Goal: Task Accomplishment & Management: Complete application form

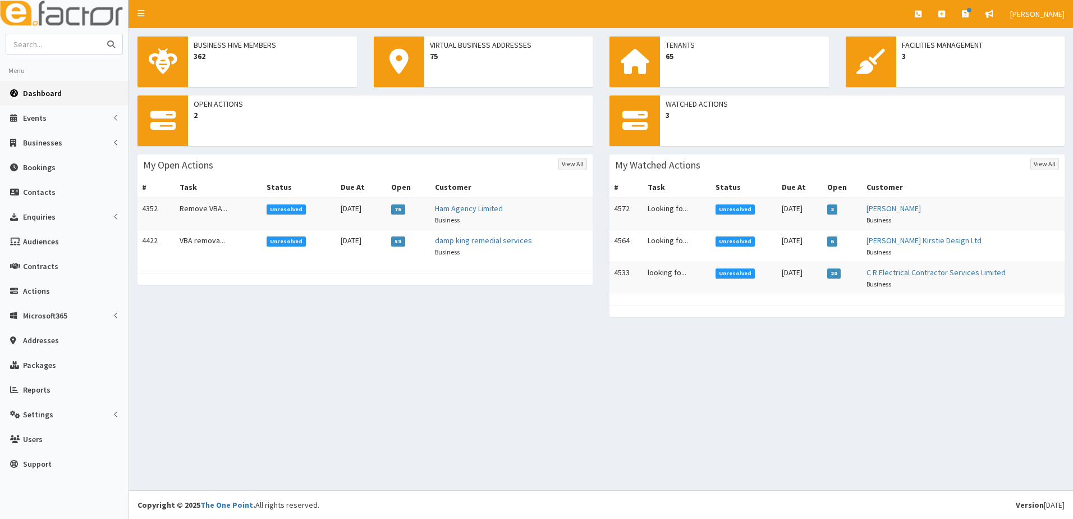
click at [80, 40] on input "text" at bounding box center [53, 44] width 94 height 20
type input "beckett"
click at [100, 34] on button "submit" at bounding box center [111, 44] width 22 height 20
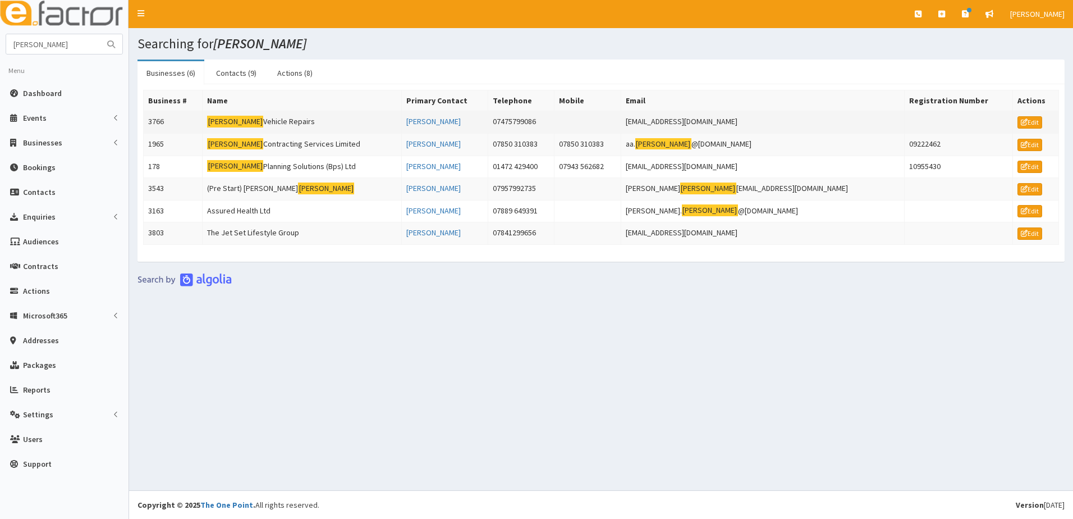
click at [157, 122] on td "3766" at bounding box center [173, 122] width 59 height 22
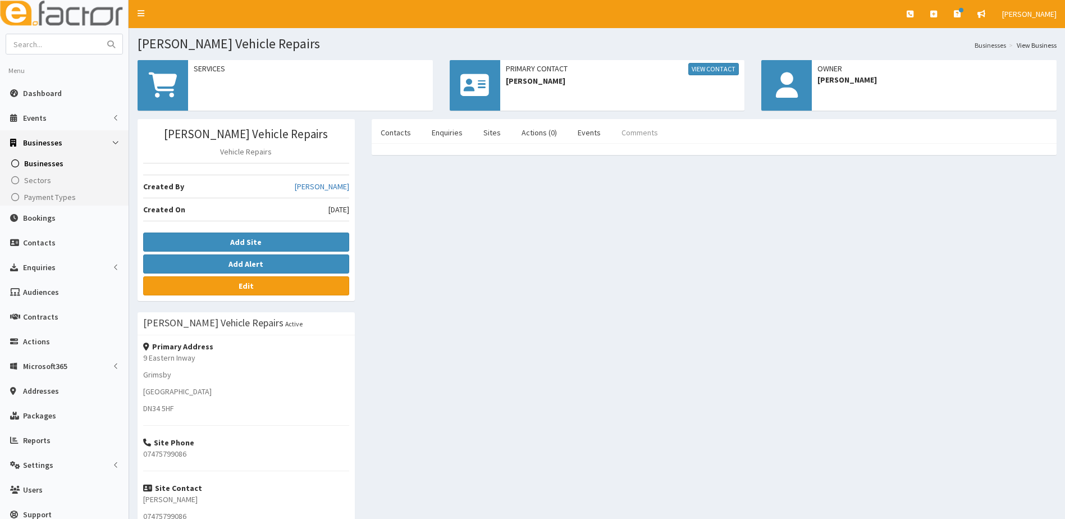
click at [629, 132] on link "Comments" at bounding box center [639, 133] width 54 height 24
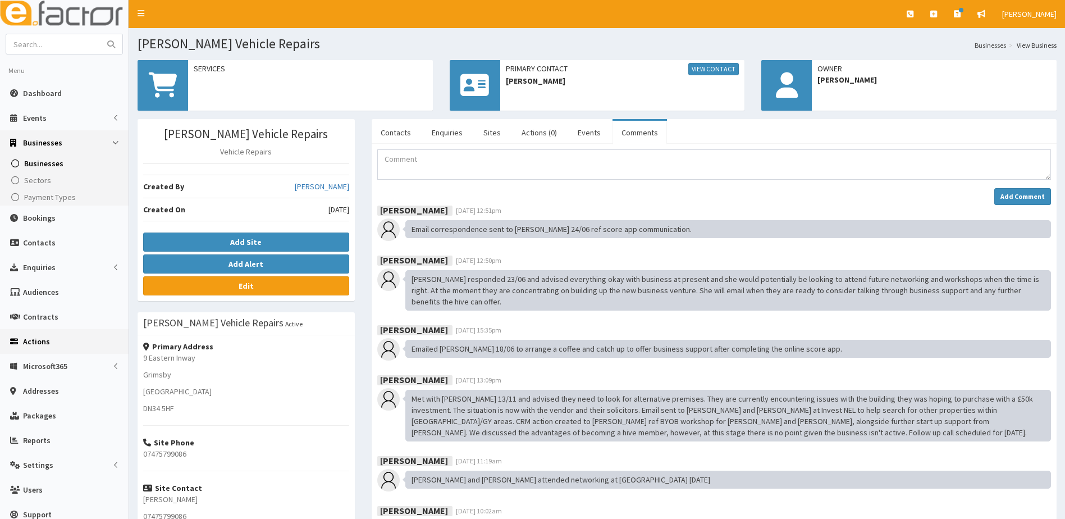
click at [34, 343] on span "Actions" at bounding box center [36, 341] width 27 height 10
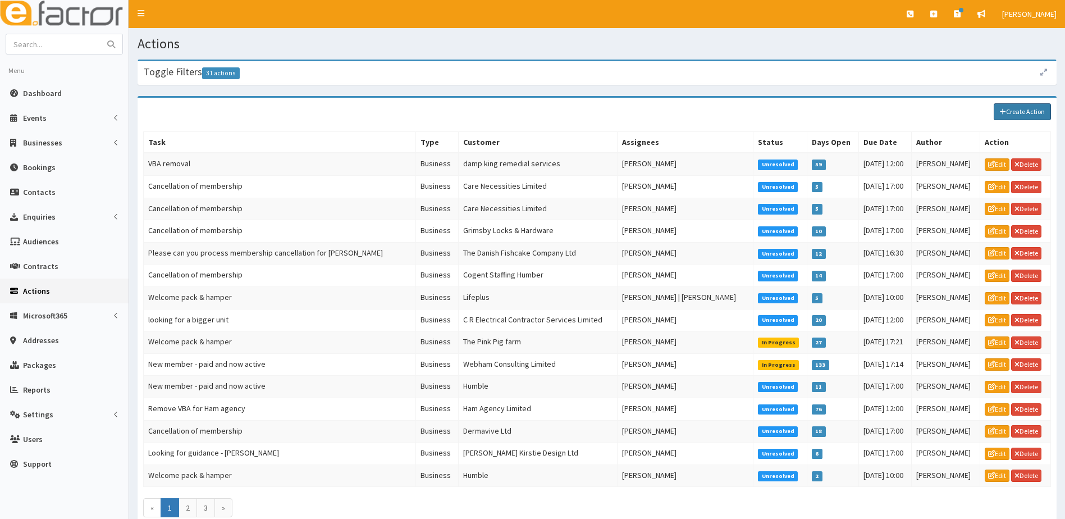
click at [1018, 113] on link "Create Action" at bounding box center [1021, 111] width 57 height 17
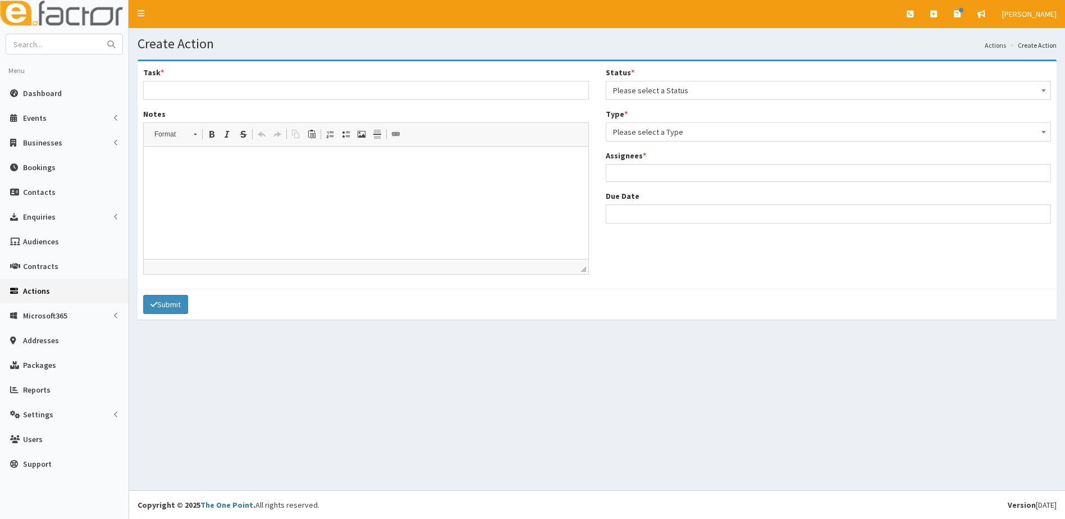
select select
click at [200, 90] on input "Task *" at bounding box center [366, 90] width 446 height 19
type input "Start up grant - Beckett Vehicle reapirs"
click at [682, 135] on span "Please select a Type" at bounding box center [828, 132] width 431 height 16
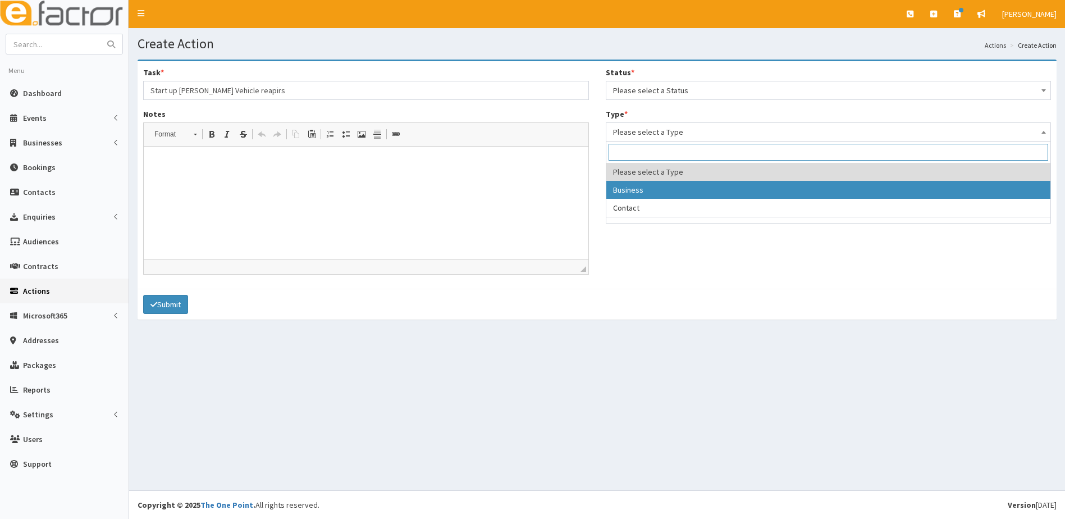
select select "business"
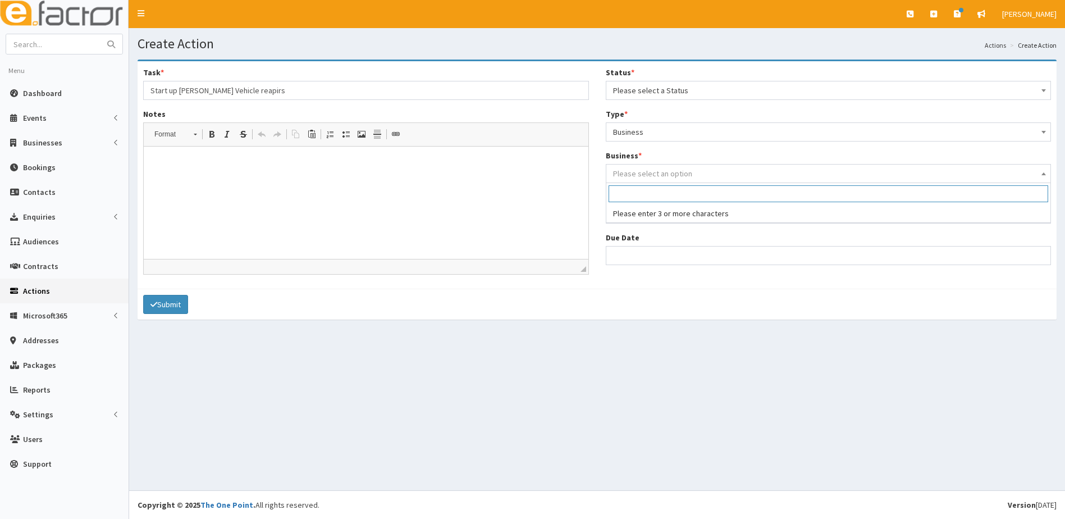
click at [644, 176] on span "Please select an option" at bounding box center [652, 173] width 79 height 10
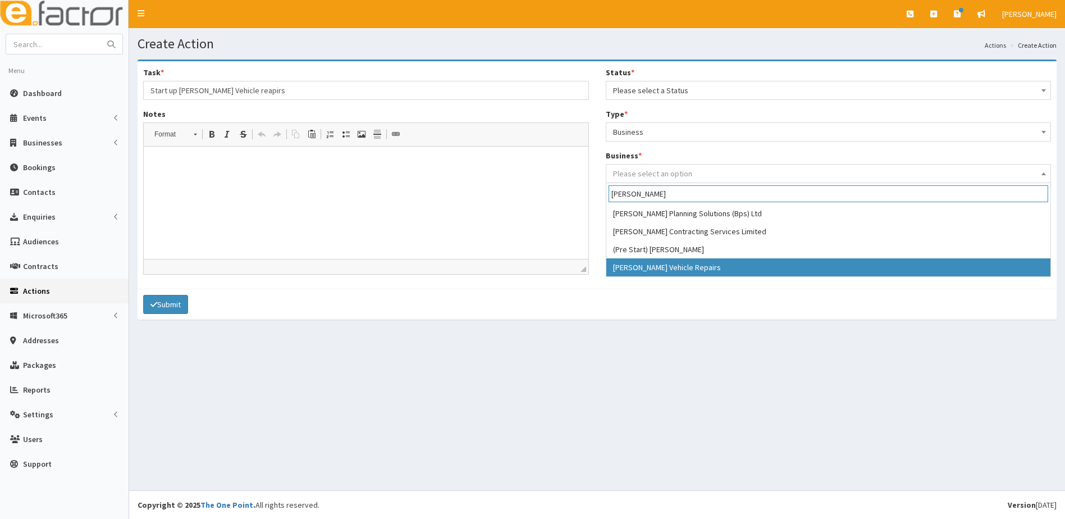
type input "beckett"
select select "3766"
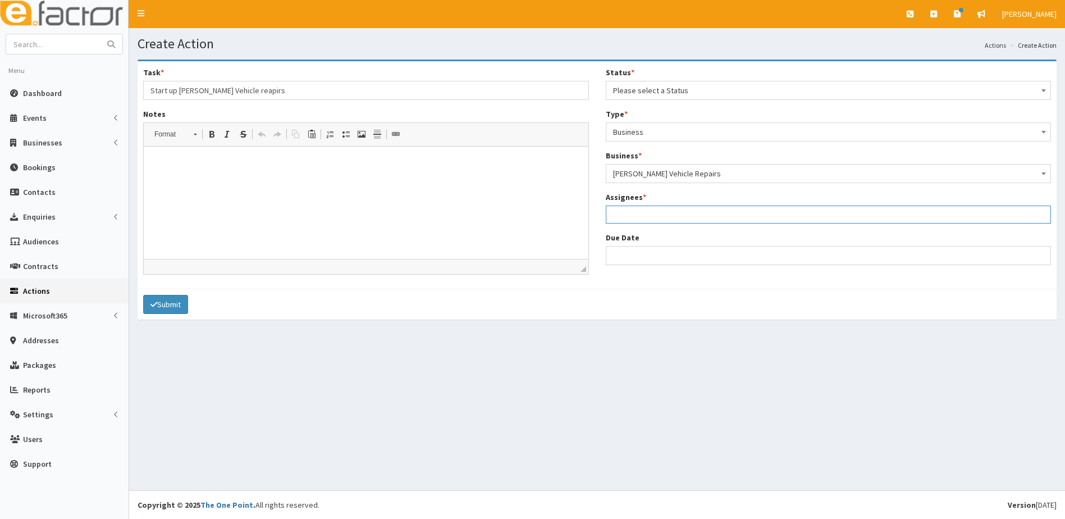
click at [630, 219] on ul at bounding box center [828, 213] width 445 height 14
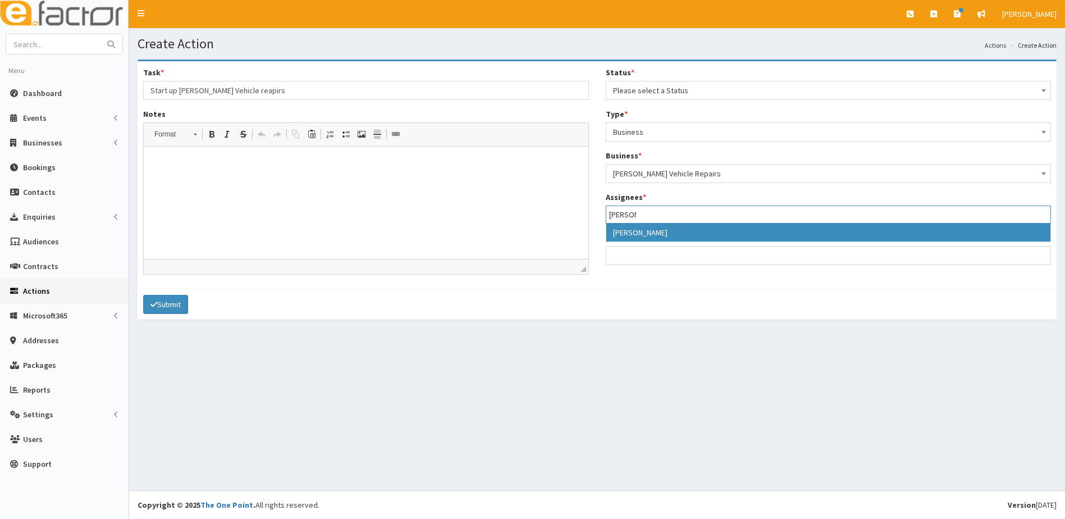
type input "Paul"
select select "29"
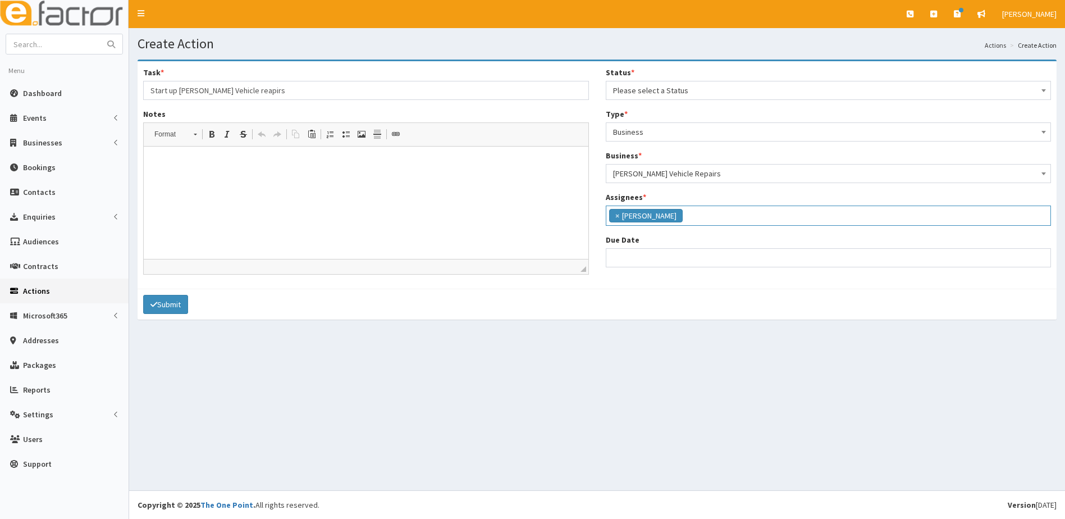
click at [681, 221] on ul "× Paul Slade" at bounding box center [828, 214] width 445 height 16
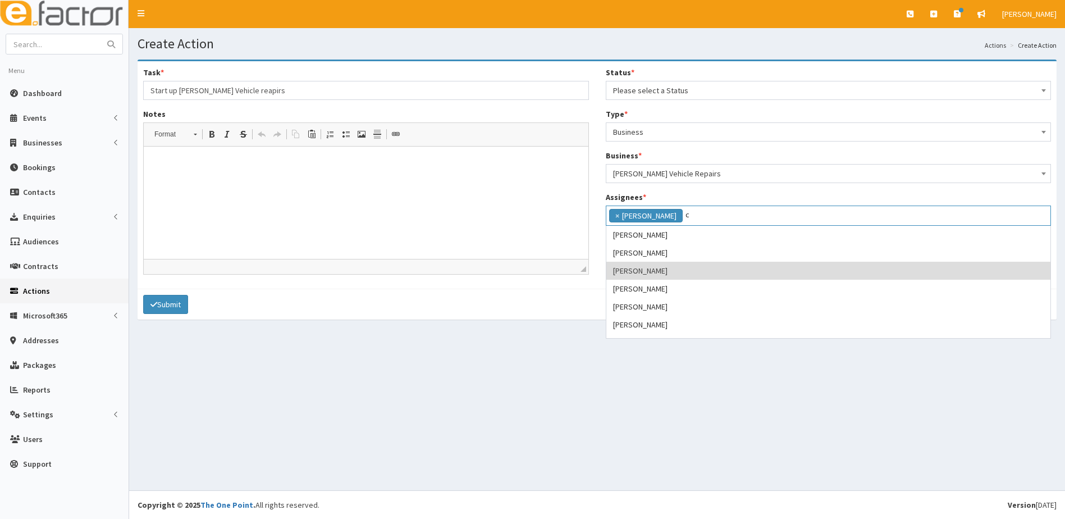
scroll to position [0, 0]
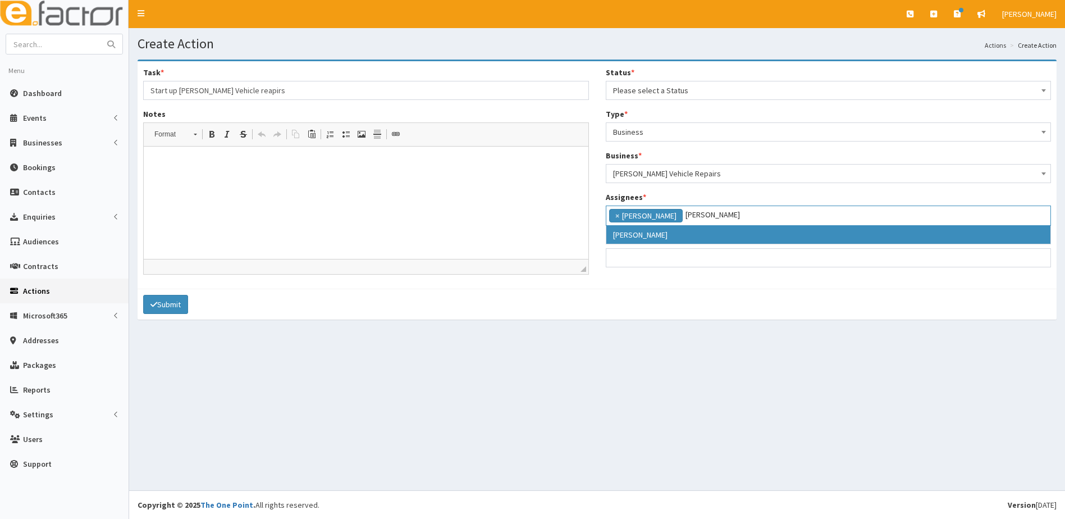
type input "catherine"
select select "10"
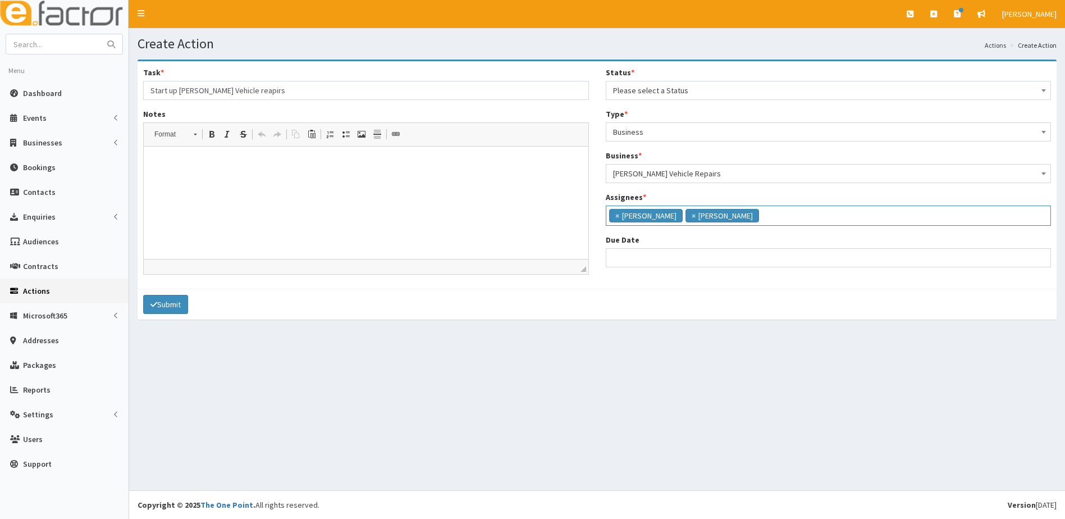
click at [767, 218] on input "search" at bounding box center [791, 214] width 59 height 11
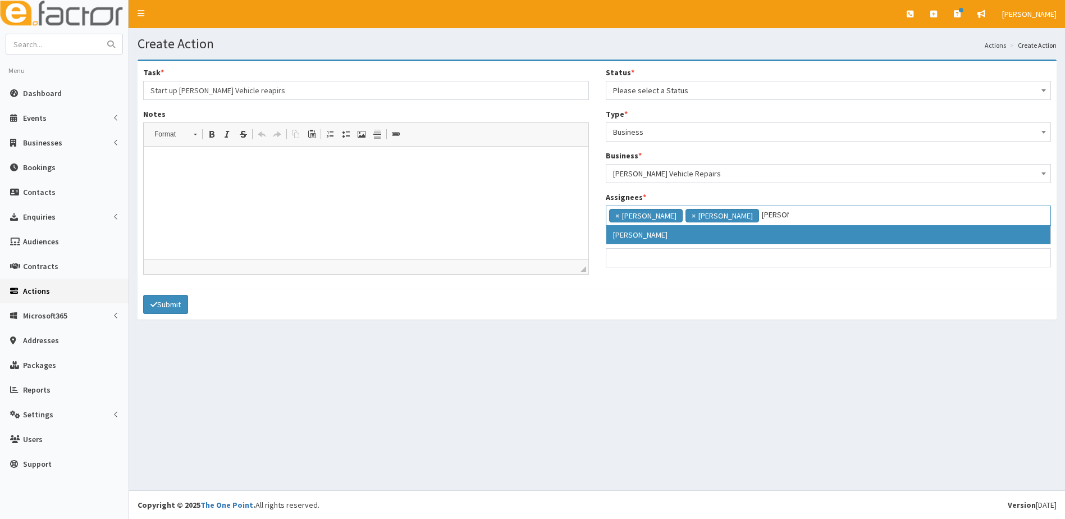
type input "gina"
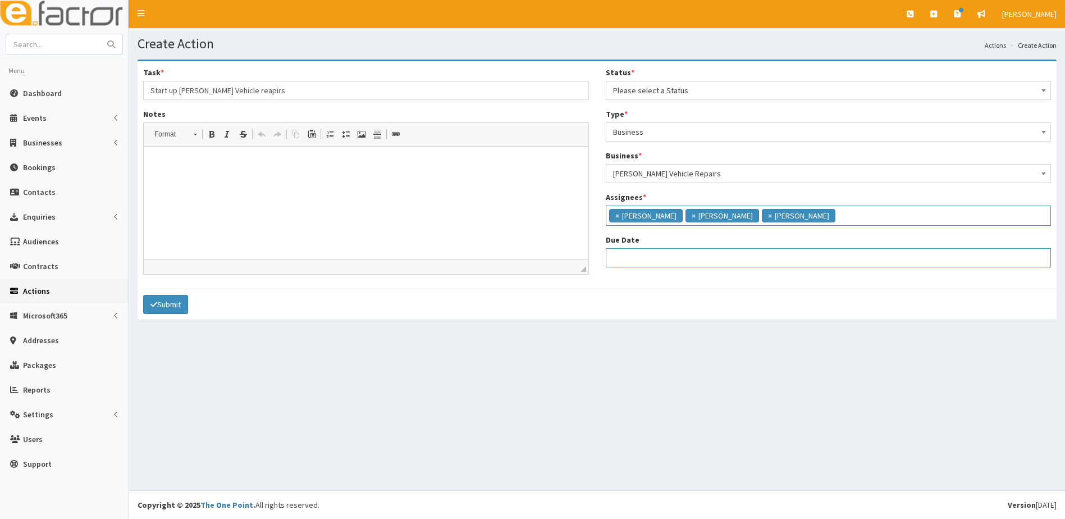
click at [634, 254] on input "Due Date" at bounding box center [829, 257] width 446 height 19
select select "12"
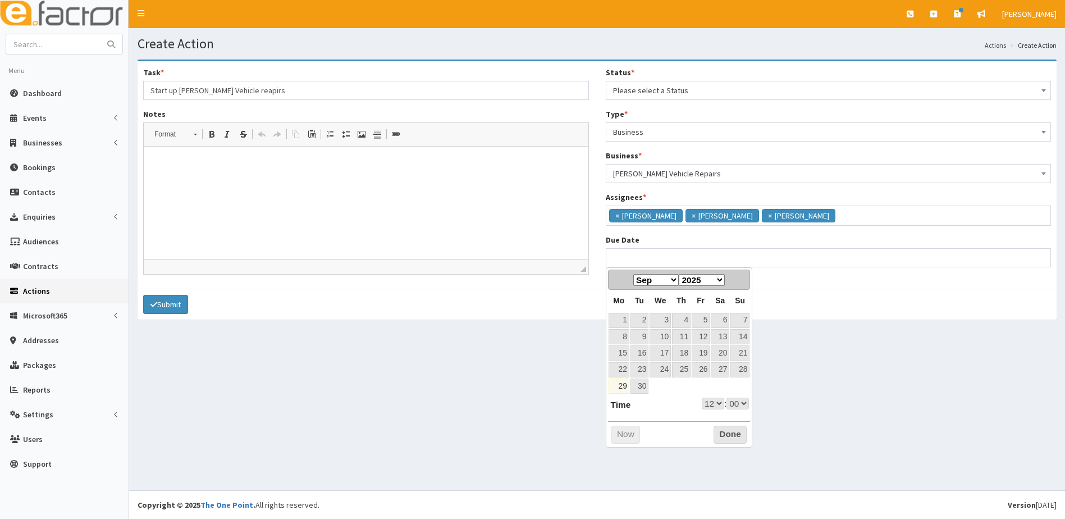
click at [668, 278] on select "Jan Feb Mar Apr May Jun Jul Aug Sep Oct Nov Dec" at bounding box center [655, 280] width 45 height 12
select select "12"
click at [624, 338] on link "6" at bounding box center [618, 336] width 21 height 15
type input "[DATE] 12:00"
select select "12"
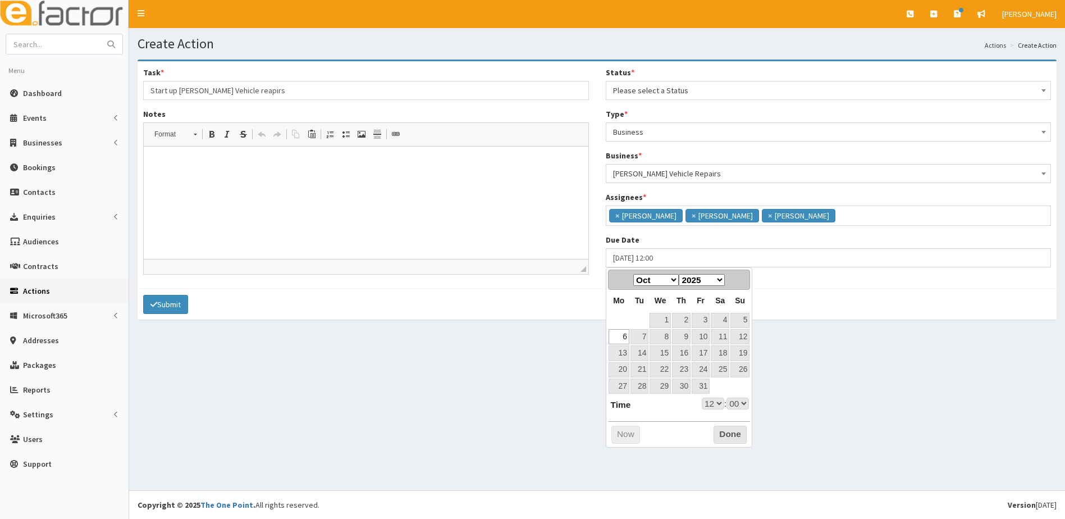
click at [892, 350] on div "Create Action Actions Create Action Task * Start up grant - Beckett Vehicle rea…" at bounding box center [597, 259] width 936 height 462
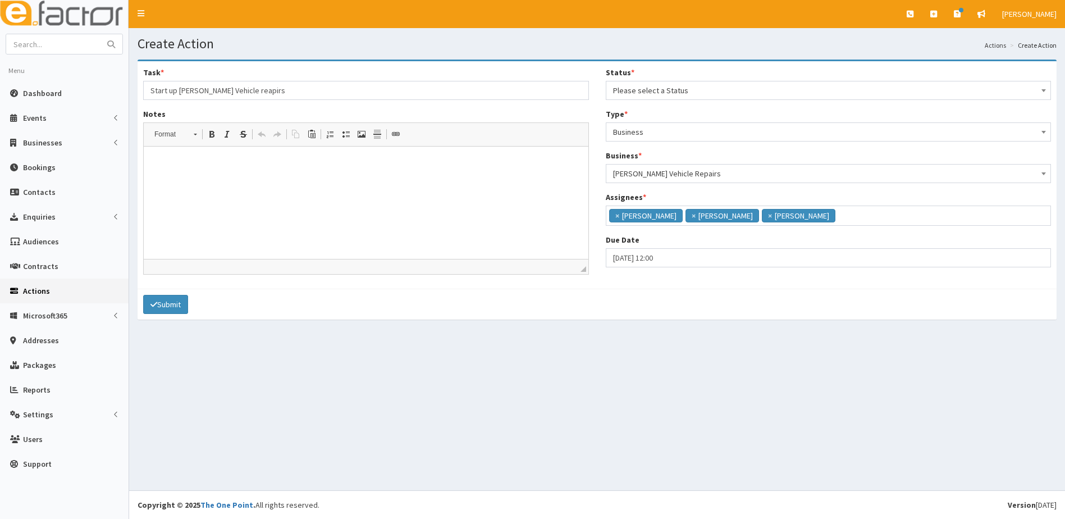
click at [207, 168] on p at bounding box center [366, 164] width 422 height 12
click at [712, 262] on input "06-10-2025 12:00" at bounding box center [829, 257] width 446 height 19
select select "12"
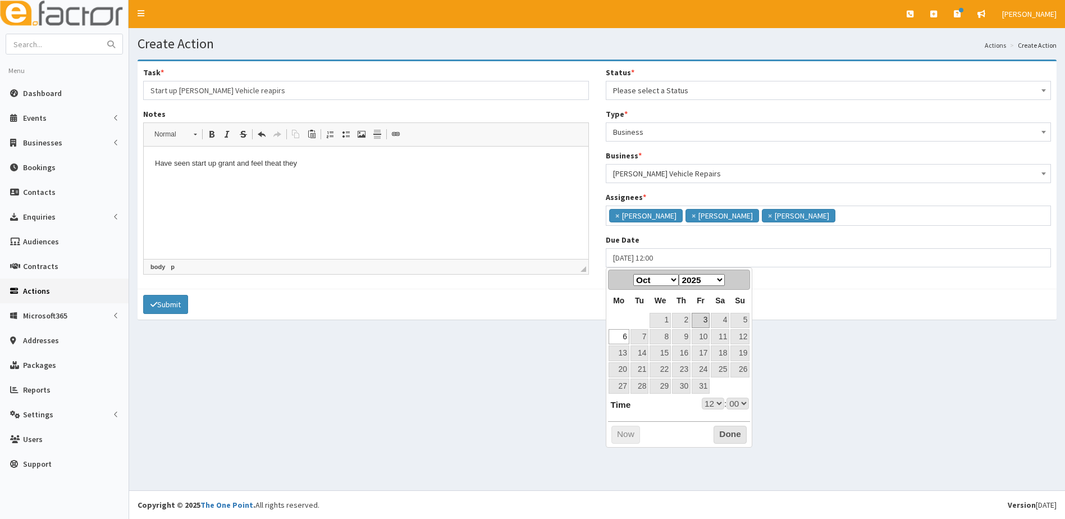
click at [706, 319] on link "3" at bounding box center [700, 320] width 18 height 15
type input "03-10-2025 12:00"
select select "12"
click at [508, 407] on div "Create Action Actions Create Action Task * Start up grant - Beckett Vehicle rea…" at bounding box center [597, 259] width 936 height 462
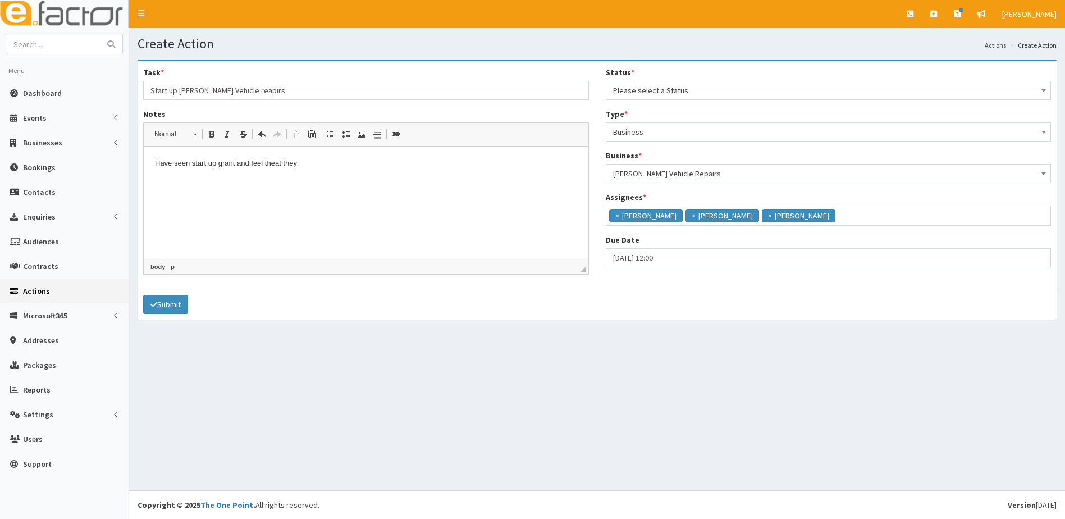
click at [330, 166] on p "Have seen start up grant and feel theat they" at bounding box center [366, 164] width 422 height 12
drag, startPoint x: 277, startPoint y: 91, endPoint x: 300, endPoint y: 89, distance: 22.6
click at [277, 91] on input "Start up grant - Beckett Vehicle reapirs" at bounding box center [366, 90] width 446 height 19
type input "Start up grant - Beckett Vehicle repairs Wendy"
click at [665, 94] on span "Please select a Status" at bounding box center [828, 91] width 431 height 16
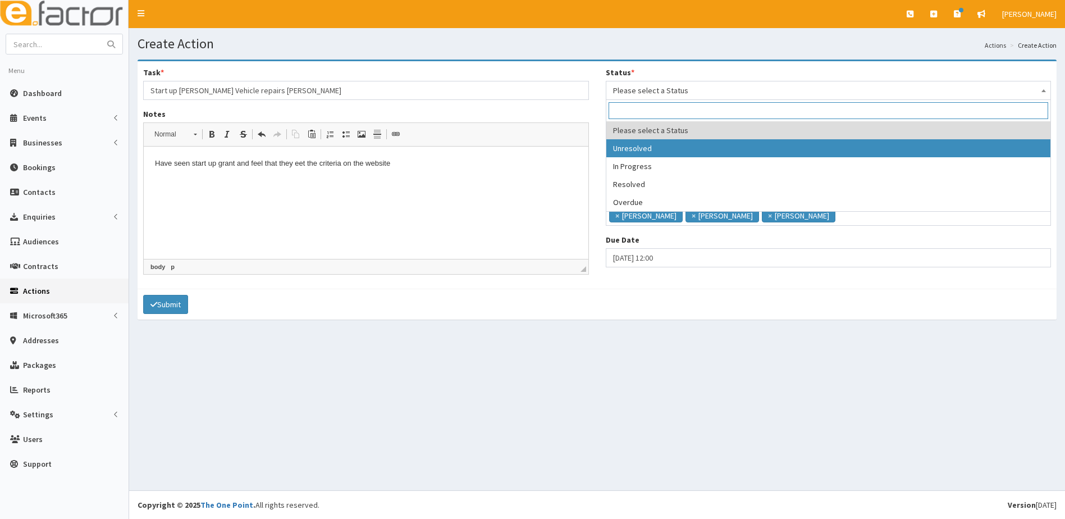
select select "1"
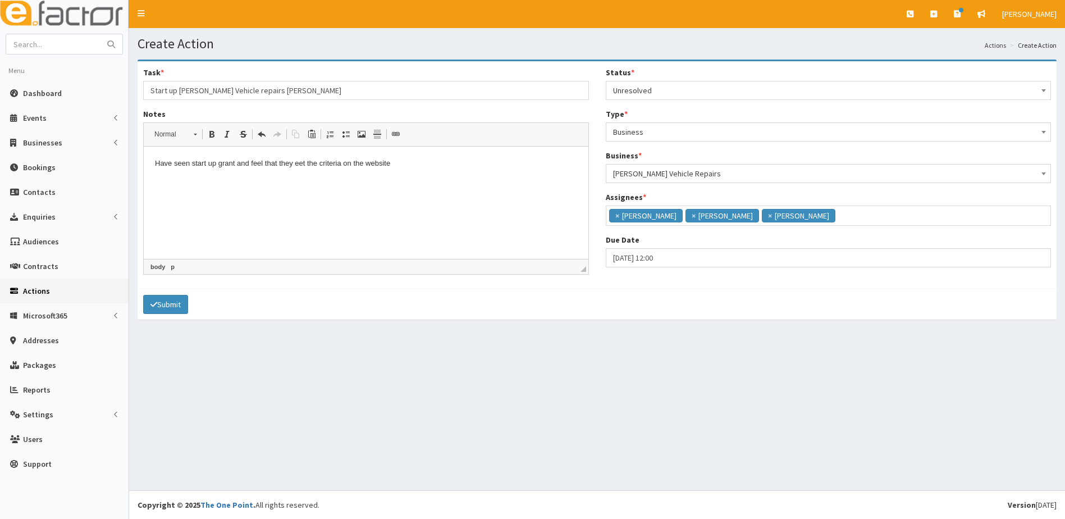
click at [185, 181] on html "Have seen start up grant and feel that they eet the criteria on the website" at bounding box center [366, 163] width 445 height 34
click at [167, 181] on html "Have seen start up grant and feel that they eet the criteria on the website" at bounding box center [366, 163] width 445 height 34
click at [442, 168] on p "Have seen start up grant and feel that they eet the criteria on the website" at bounding box center [366, 164] width 422 height 12
click at [295, 163] on p "Have seen start up grant and feel that they eet the criteria on the website" at bounding box center [366, 164] width 422 height 12
click at [176, 302] on button "Submit" at bounding box center [165, 304] width 45 height 19
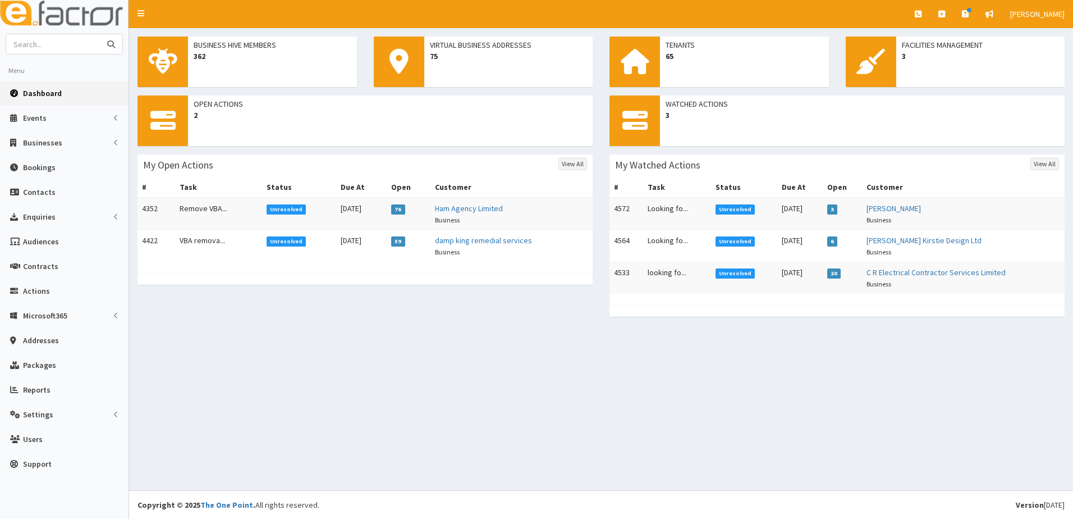
click at [84, 49] on input "text" at bounding box center [53, 44] width 94 height 20
type input "beckett"
click at [100, 34] on button "submit" at bounding box center [111, 44] width 22 height 20
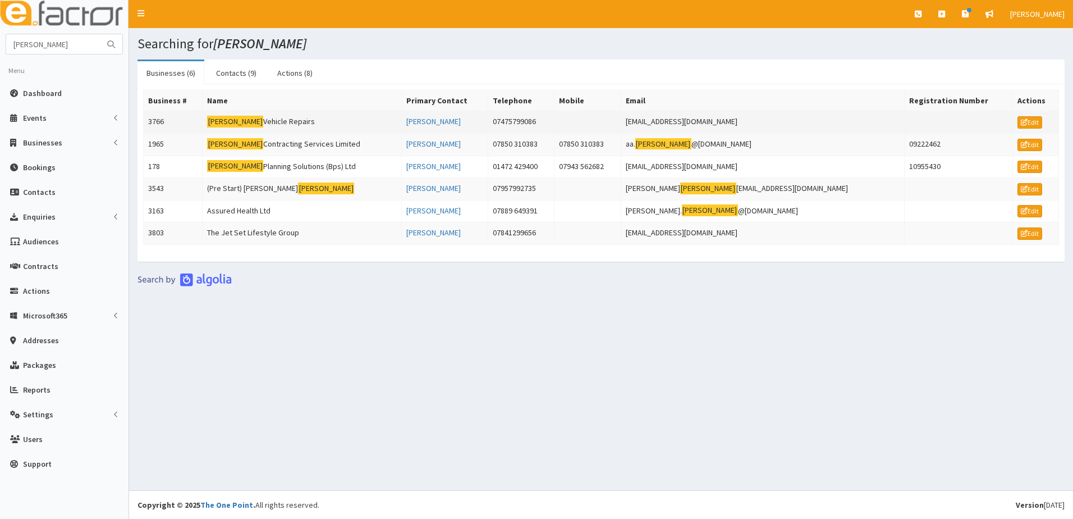
click at [164, 116] on td "3766" at bounding box center [173, 122] width 59 height 22
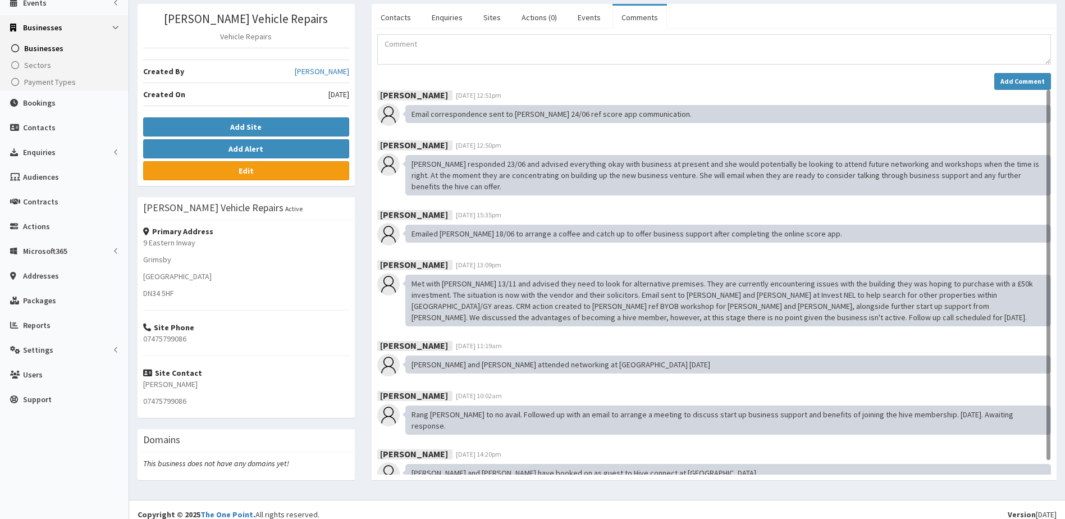
scroll to position [125, 0]
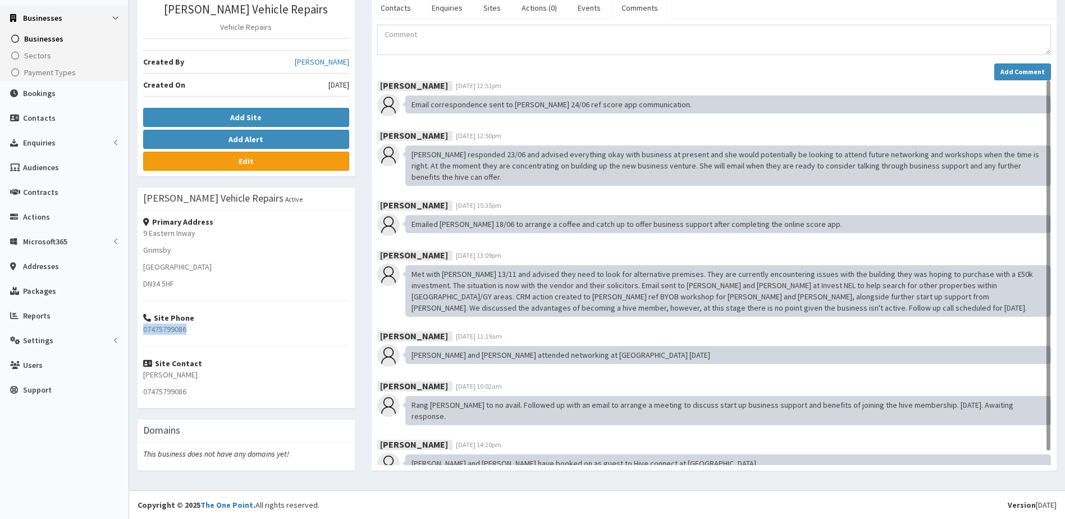
drag, startPoint x: 196, startPoint y: 331, endPoint x: 141, endPoint y: 331, distance: 55.6
click at [141, 331] on div "Primary Address [STREET_ADDRESS] [STREET_ADDRESS] Site Phone 07475799086 Site C…" at bounding box center [246, 309] width 217 height 198
drag, startPoint x: 141, startPoint y: 331, endPoint x: 161, endPoint y: 329, distance: 20.3
copy p "07475799086"
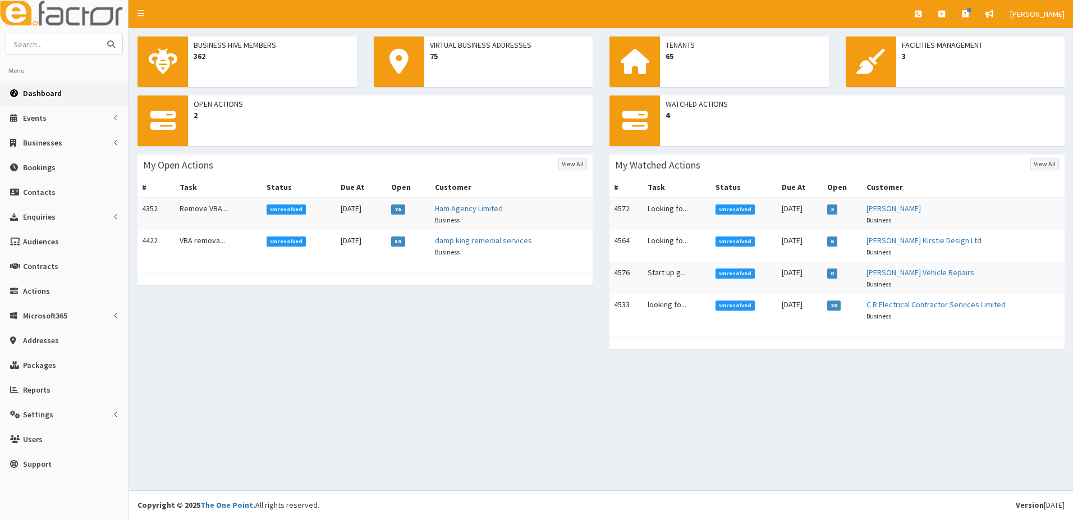
click at [76, 48] on input "text" at bounding box center [53, 44] width 94 height 20
type input "TANTINI"
click at [100, 34] on button "submit" at bounding box center [111, 44] width 22 height 20
